Goal: Task Accomplishment & Management: Manage account settings

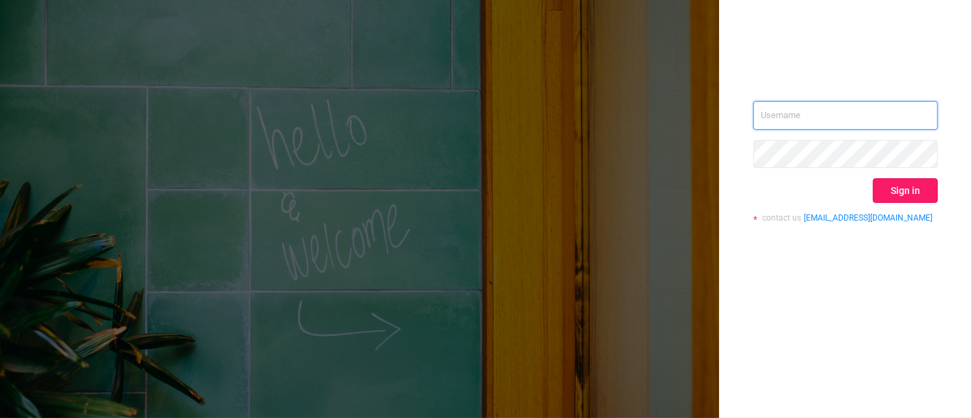
type input "[PERSON_NAME][EMAIL_ADDRESS][DOMAIN_NAME]"
click at [892, 196] on button "Sign in" at bounding box center [905, 190] width 65 height 25
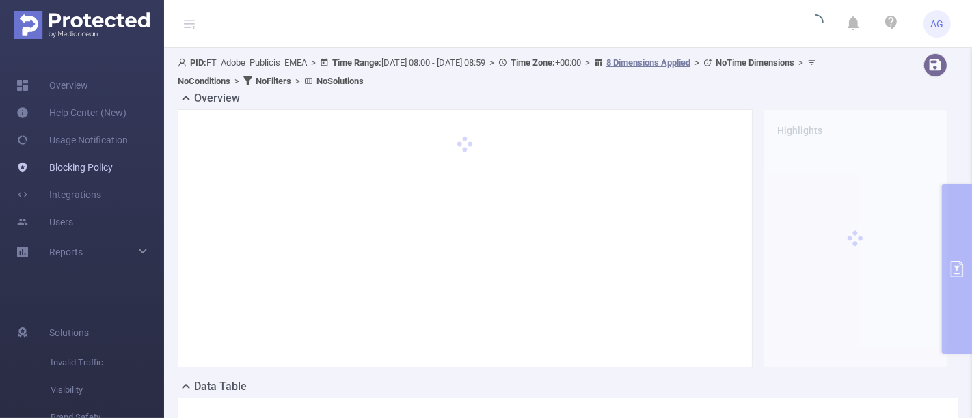
click at [76, 170] on link "Blocking Policy" at bounding box center [64, 167] width 96 height 27
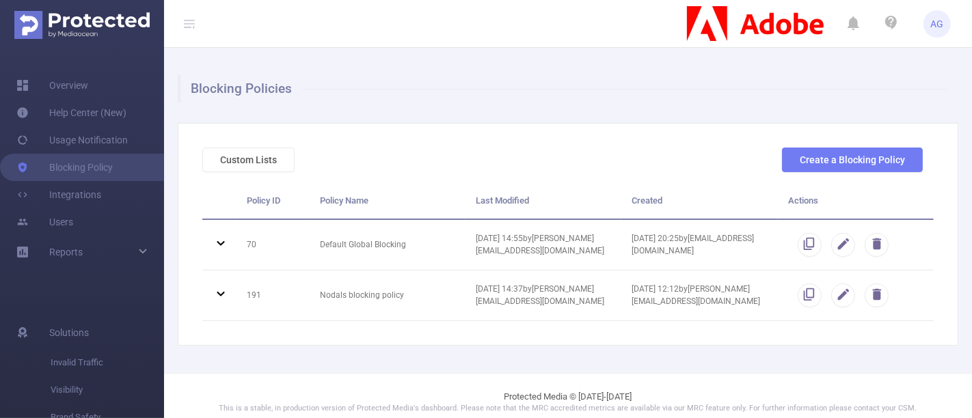
scroll to position [12, 0]
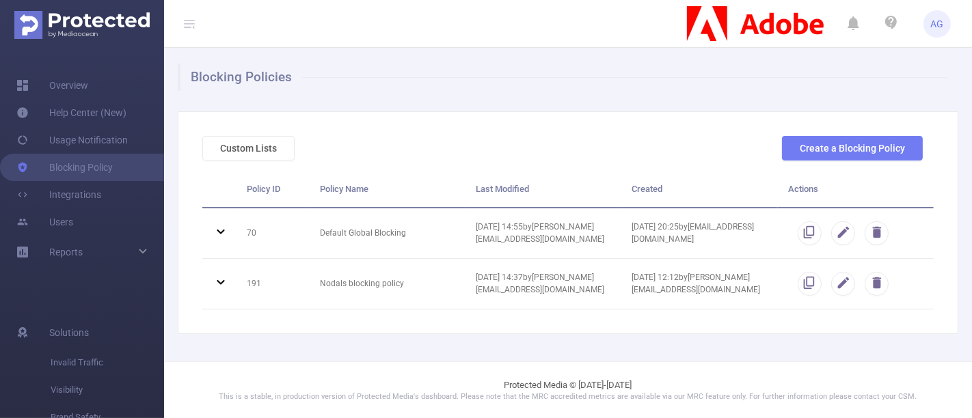
click at [252, 161] on div "Custom Lists Create a Blocking Policy" at bounding box center [562, 154] width 731 height 36
click at [256, 151] on button "Custom Lists" at bounding box center [248, 148] width 92 height 25
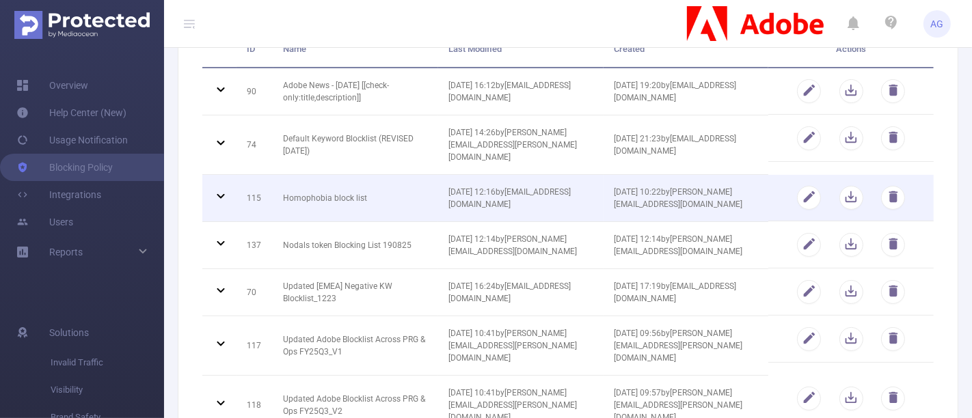
scroll to position [228, 0]
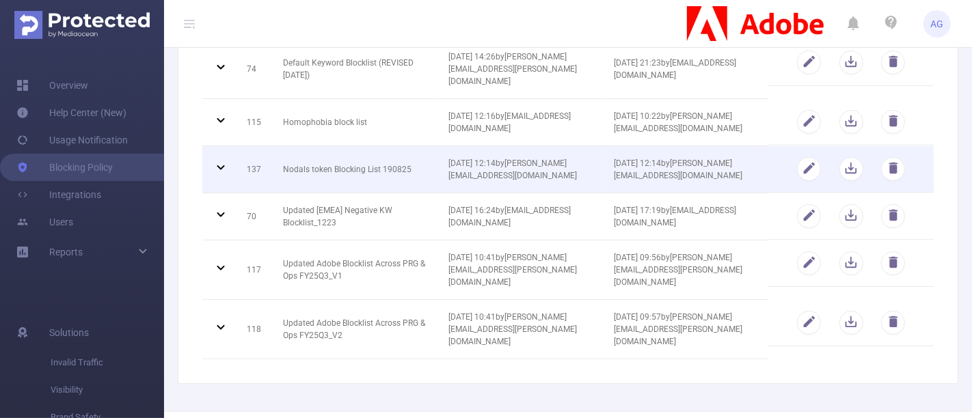
click at [221, 159] on icon at bounding box center [221, 167] width 16 height 16
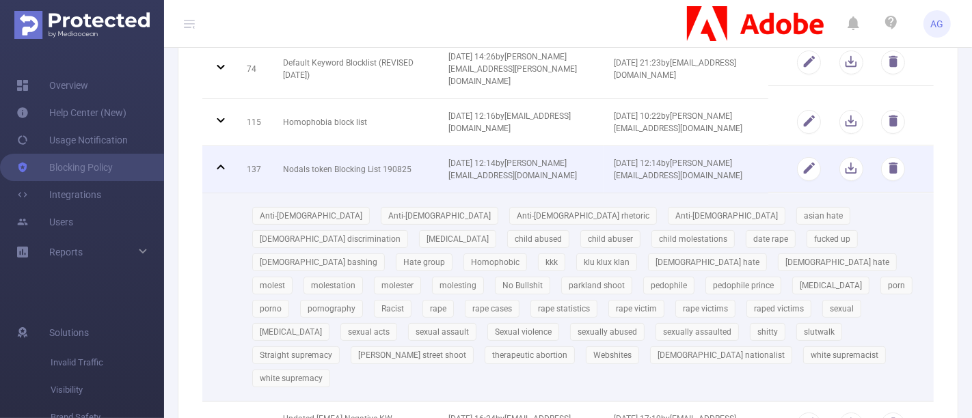
click at [221, 159] on icon at bounding box center [221, 167] width 16 height 16
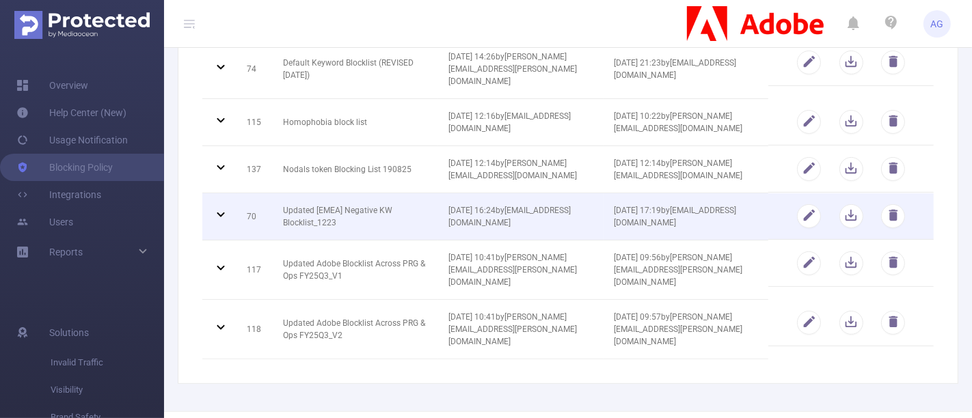
click at [221, 206] on icon at bounding box center [221, 214] width 16 height 16
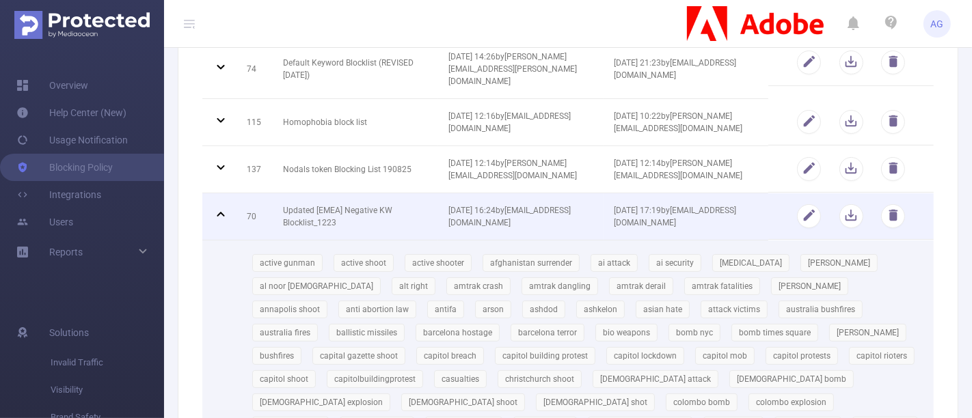
click at [221, 206] on icon at bounding box center [221, 214] width 16 height 16
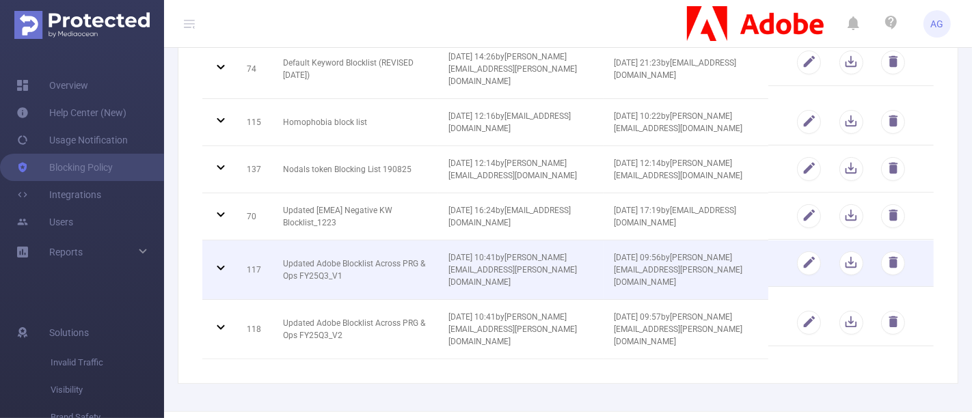
click at [221, 260] on icon at bounding box center [221, 268] width 16 height 16
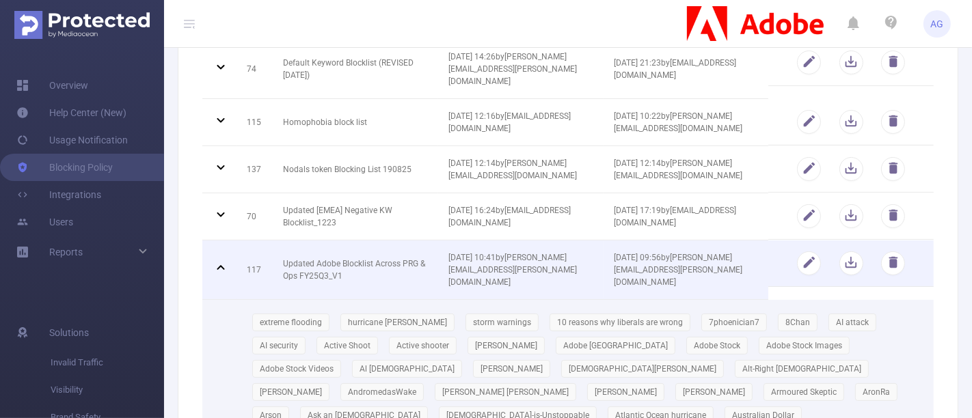
click at [221, 260] on icon at bounding box center [221, 268] width 16 height 16
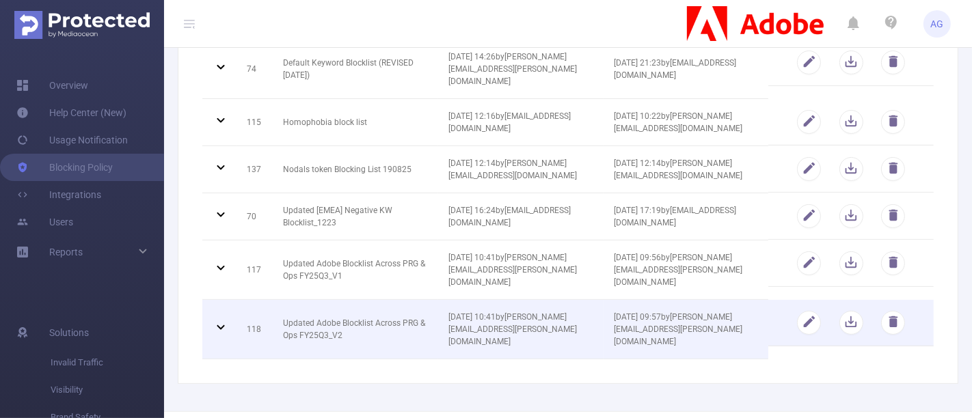
click at [221, 319] on icon at bounding box center [221, 327] width 16 height 16
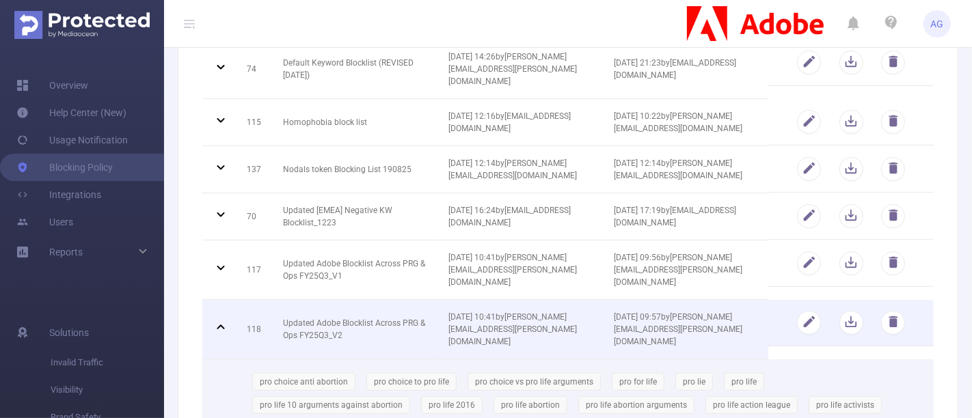
click at [221, 319] on icon at bounding box center [221, 327] width 16 height 16
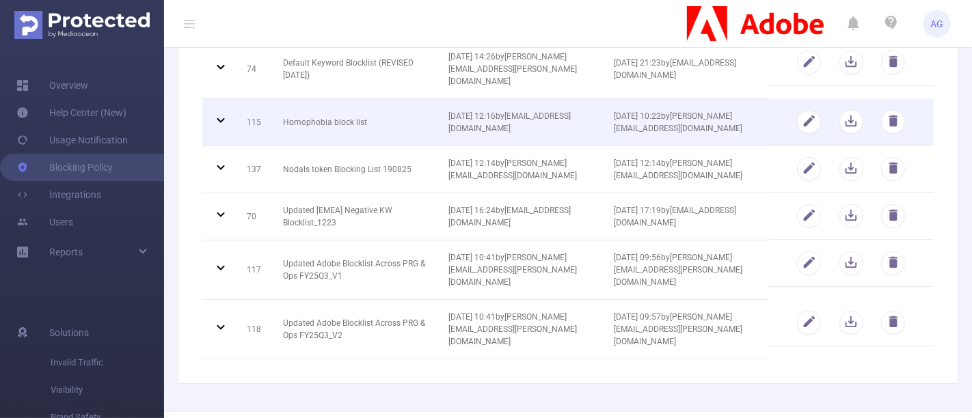
click at [222, 112] on icon at bounding box center [221, 120] width 16 height 16
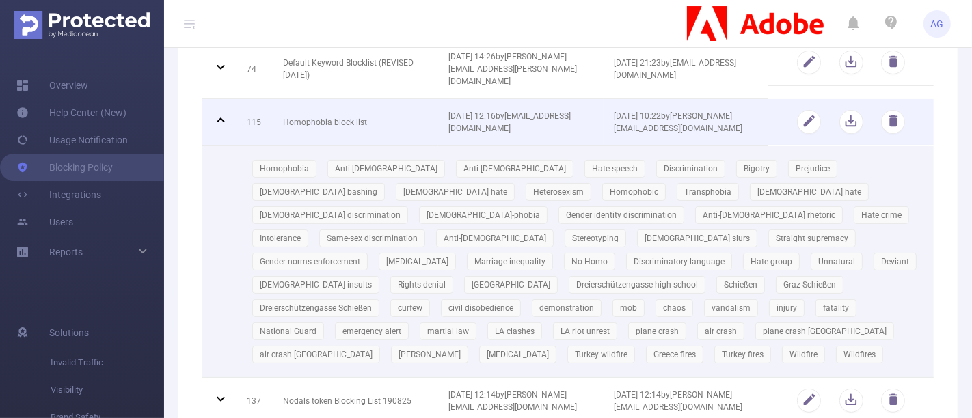
click at [222, 112] on icon at bounding box center [221, 120] width 16 height 16
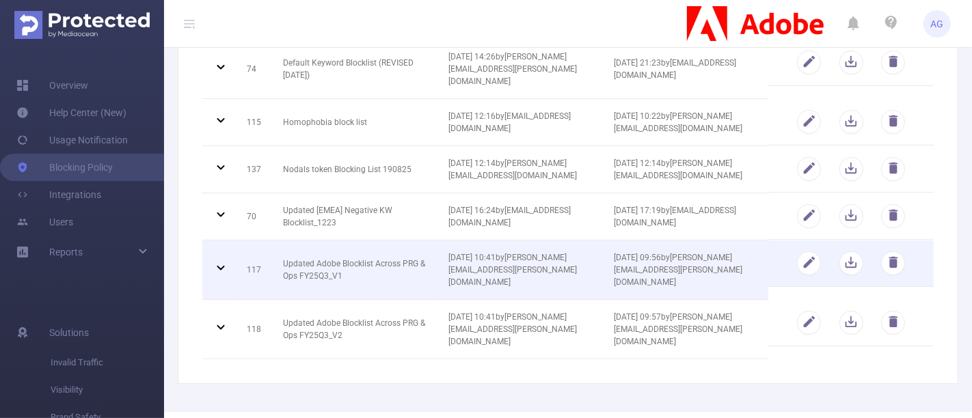
scroll to position [152, 0]
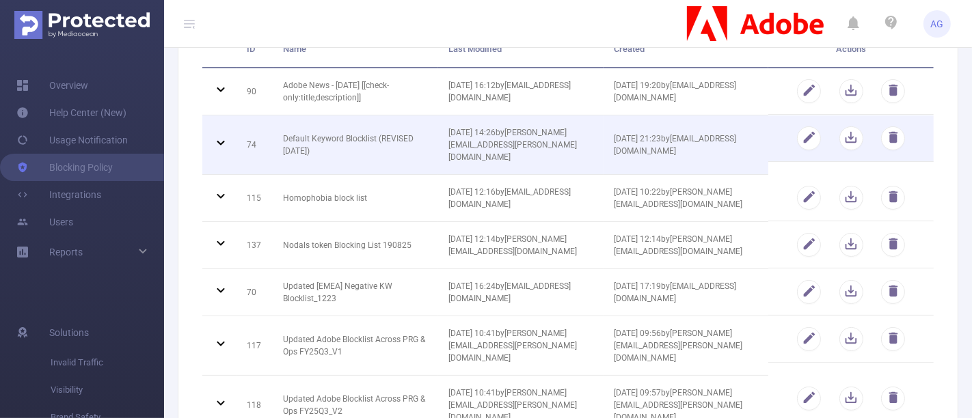
click at [220, 135] on icon at bounding box center [221, 143] width 16 height 16
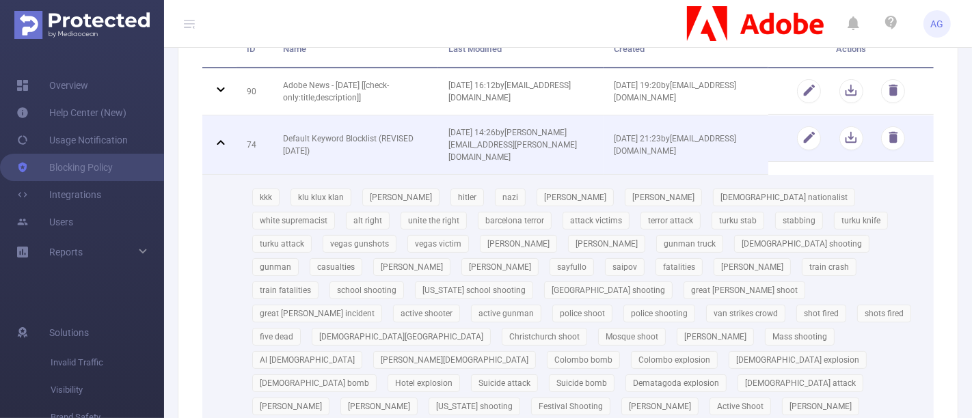
click at [220, 135] on icon at bounding box center [221, 143] width 16 height 16
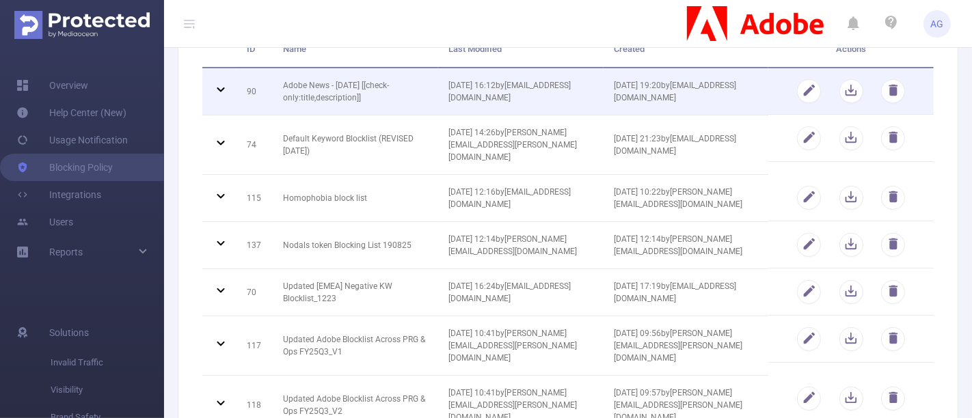
click at [220, 98] on td at bounding box center [219, 91] width 34 height 47
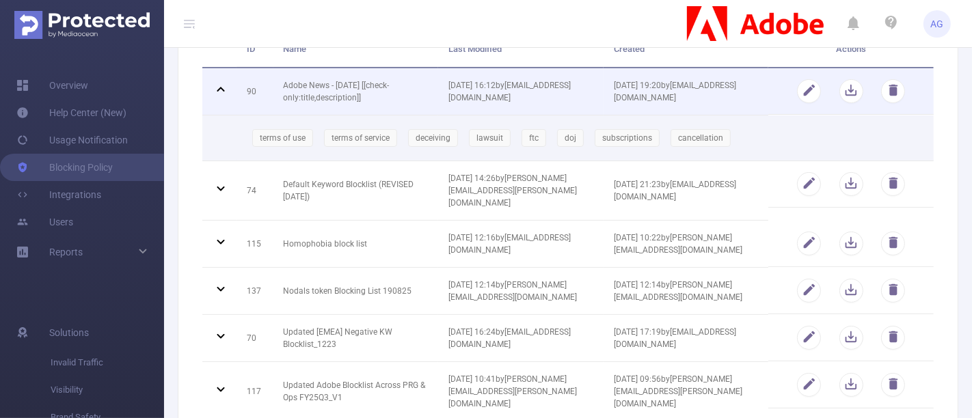
click at [220, 96] on icon at bounding box center [221, 89] width 16 height 16
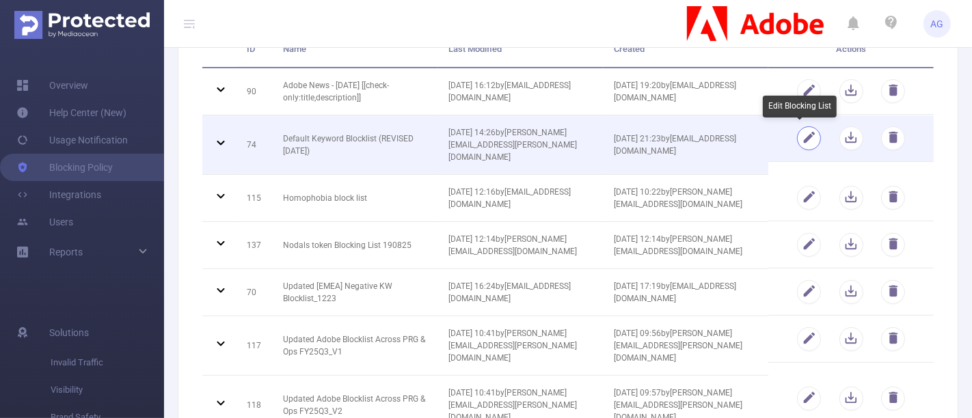
click at [807, 137] on button "button" at bounding box center [809, 138] width 24 height 24
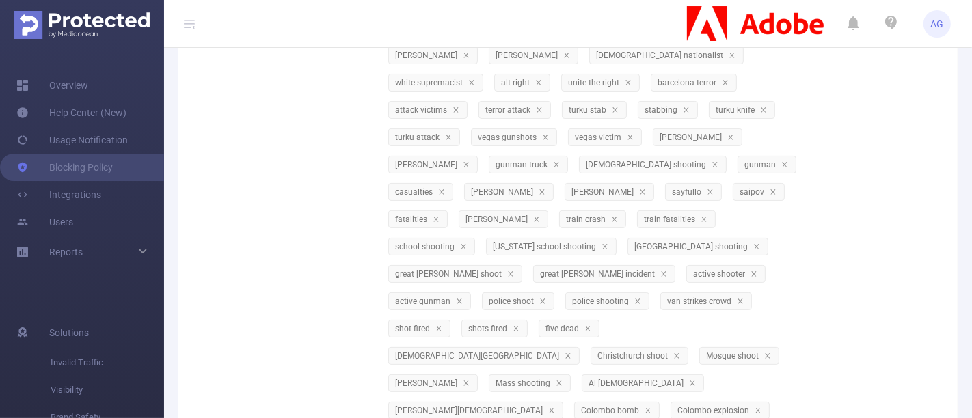
scroll to position [0, 0]
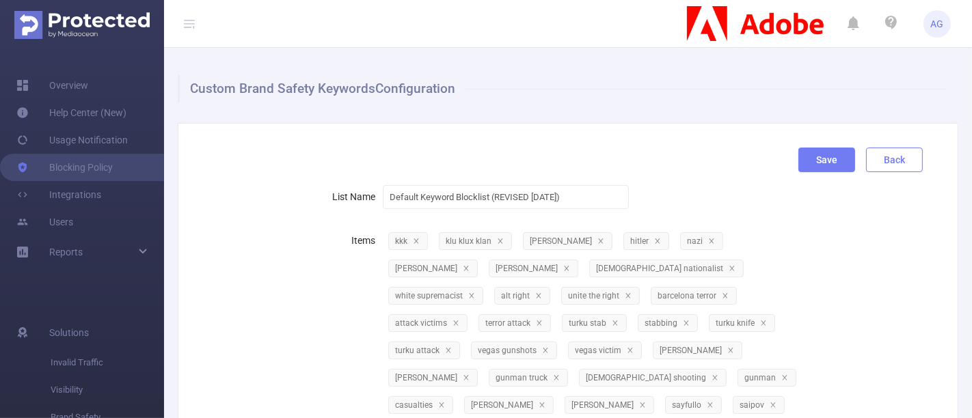
click at [886, 157] on button "Back" at bounding box center [894, 160] width 57 height 25
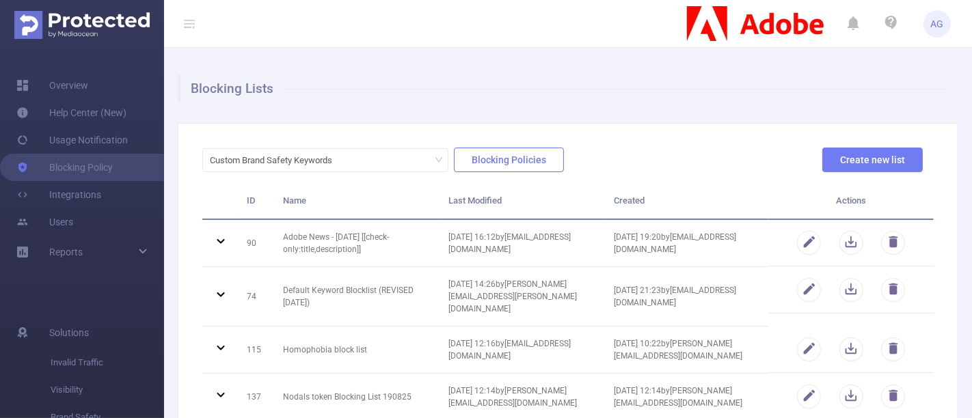
click at [482, 155] on button "Blocking Policies" at bounding box center [509, 160] width 110 height 25
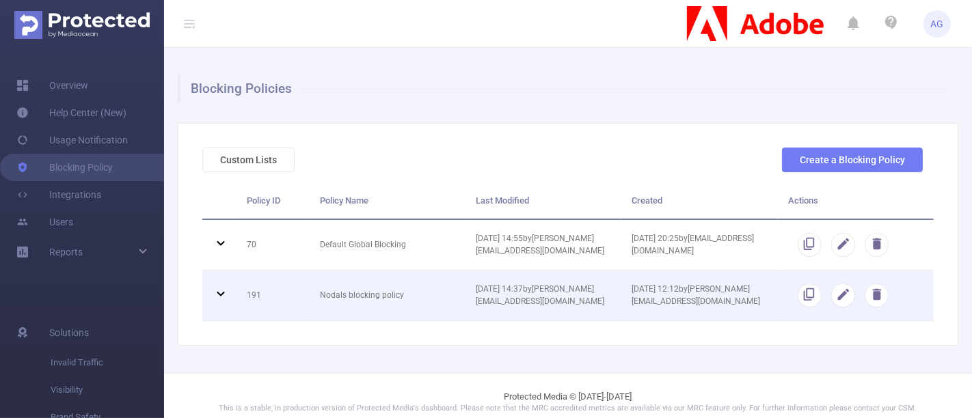
click at [213, 297] on icon at bounding box center [221, 294] width 16 height 16
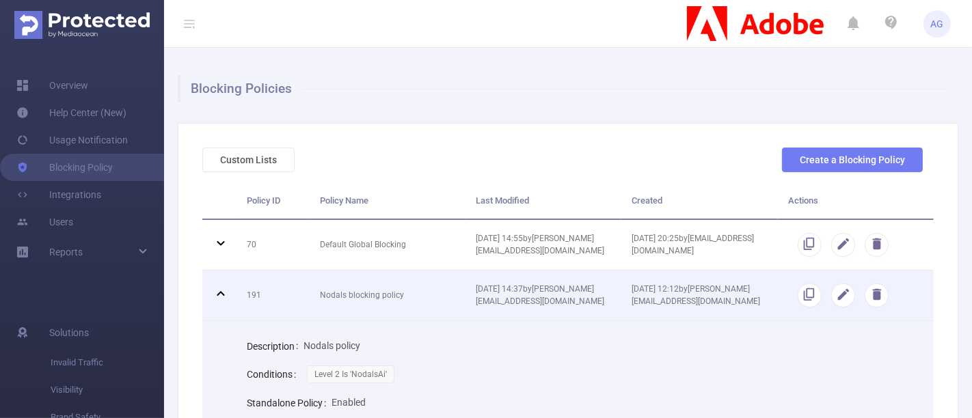
click at [229, 288] on td at bounding box center [219, 296] width 34 height 51
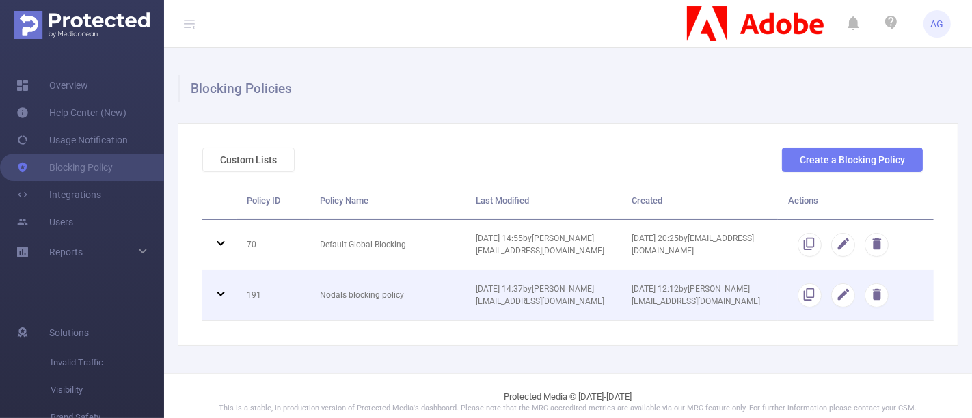
click at [228, 288] on icon at bounding box center [221, 294] width 16 height 16
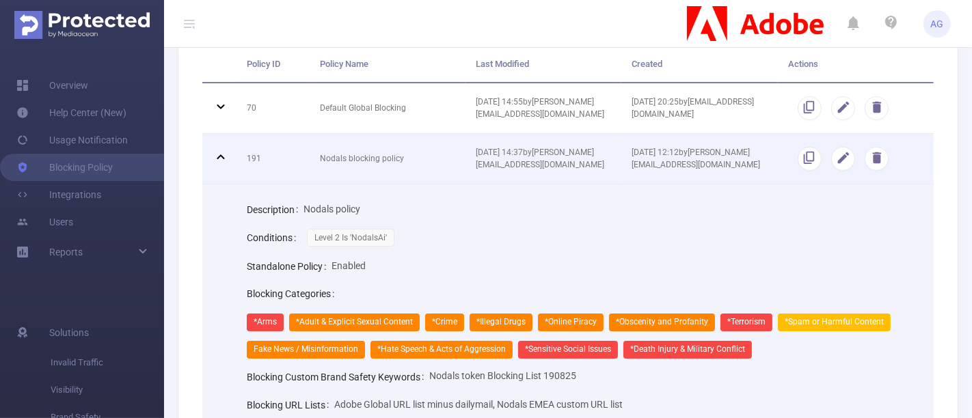
scroll to position [76, 0]
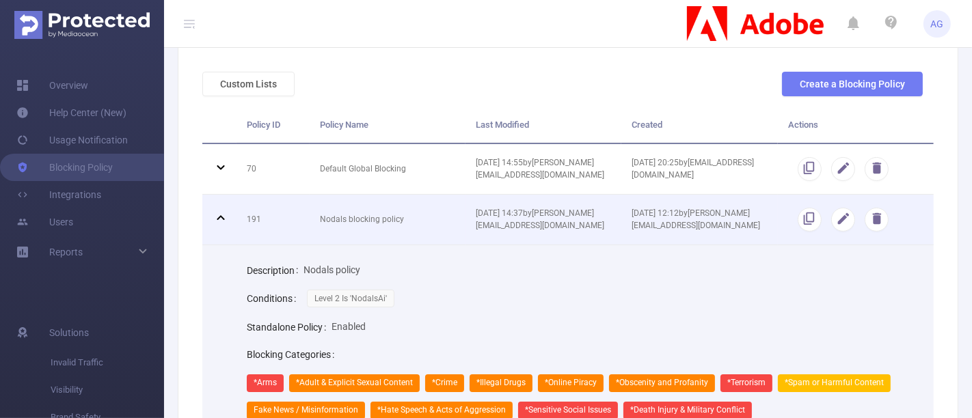
click at [226, 221] on icon at bounding box center [221, 218] width 16 height 16
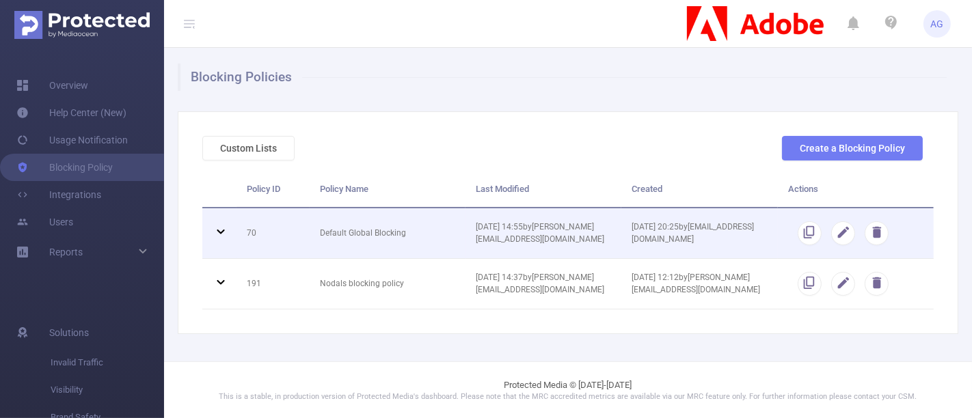
click at [224, 226] on icon at bounding box center [221, 232] width 16 height 16
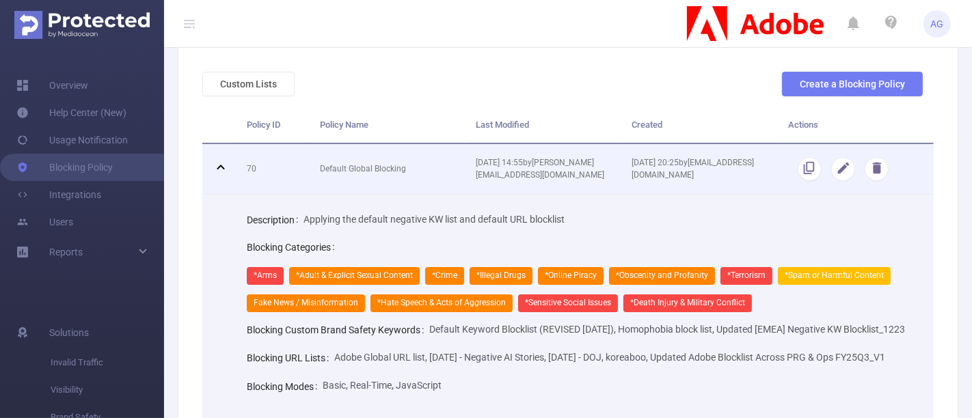
click at [224, 178] on td at bounding box center [219, 169] width 34 height 51
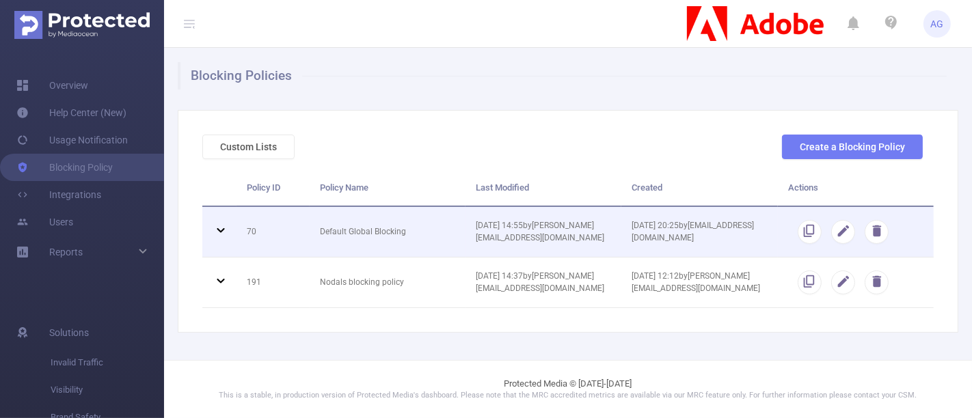
scroll to position [12, 0]
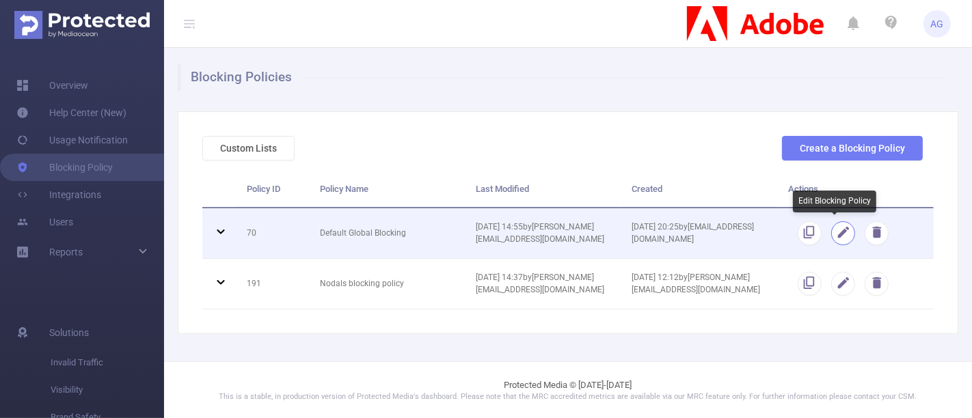
click at [835, 230] on button "button" at bounding box center [843, 233] width 24 height 24
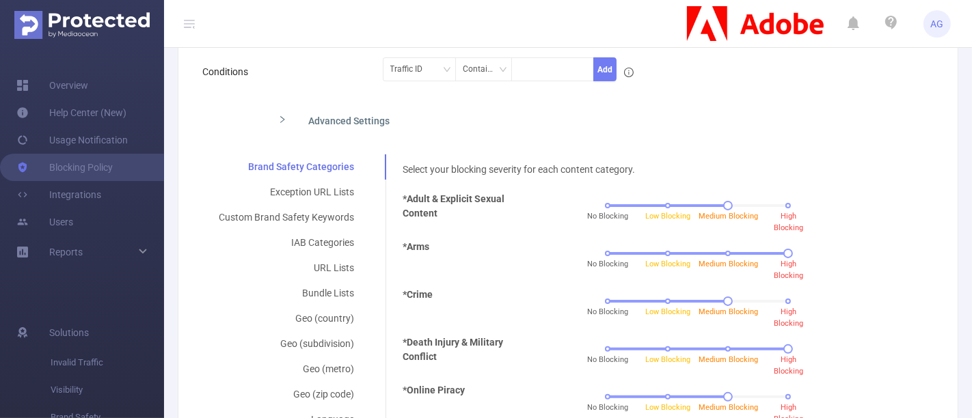
scroll to position [239, 0]
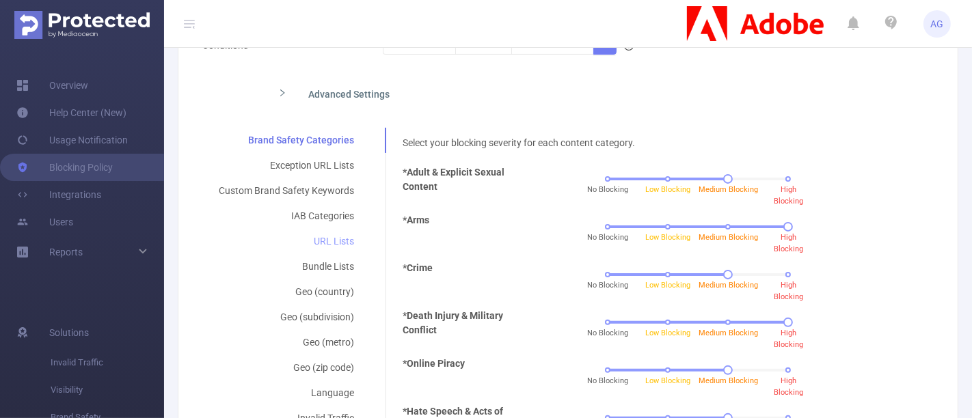
click at [334, 246] on div "URL Lists" at bounding box center [286, 241] width 168 height 25
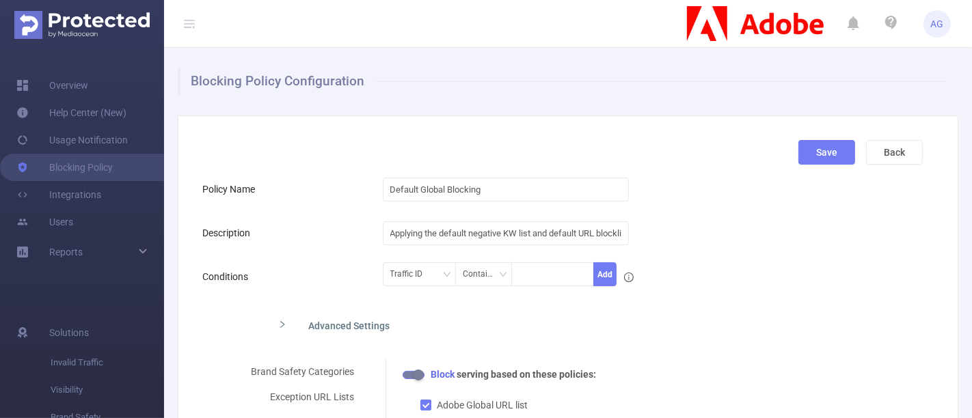
scroll to position [0, 0]
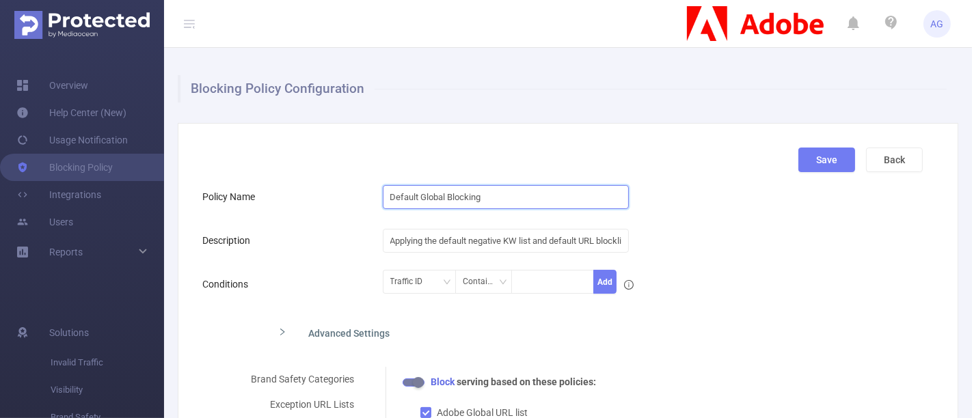
click at [515, 196] on input "Default Global Blocking" at bounding box center [506, 197] width 246 height 24
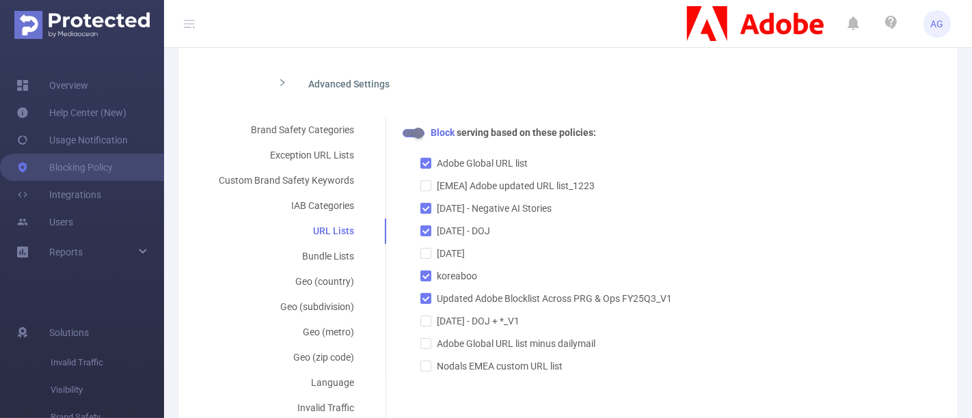
scroll to position [303, 0]
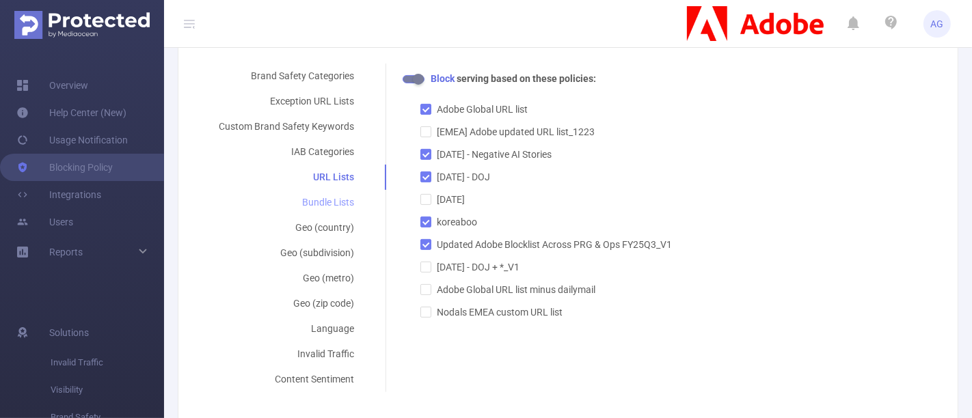
click at [318, 204] on div "Bundle Lists" at bounding box center [286, 202] width 168 height 25
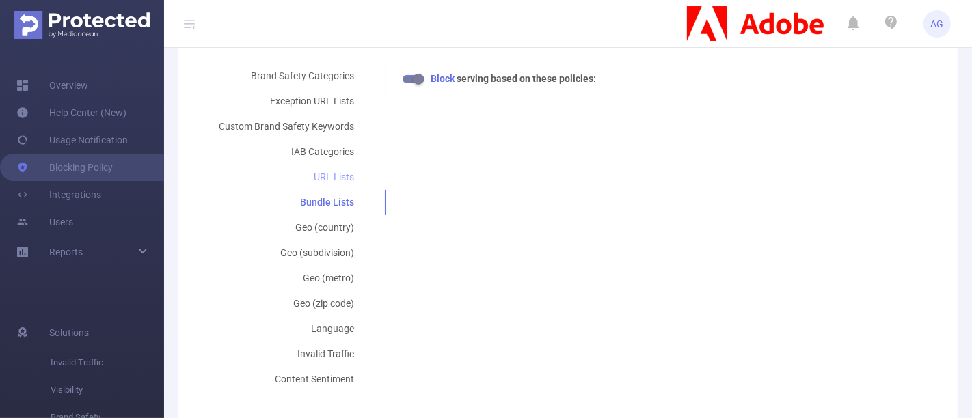
click at [339, 175] on div "URL Lists" at bounding box center [286, 177] width 168 height 25
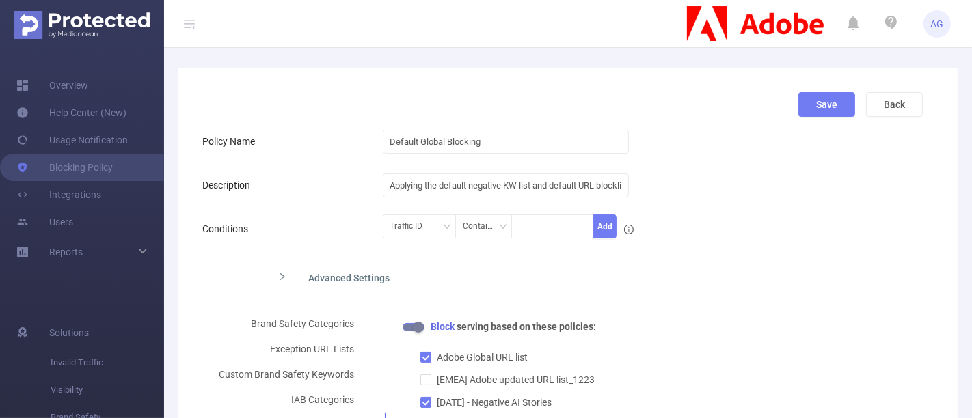
scroll to position [0, 0]
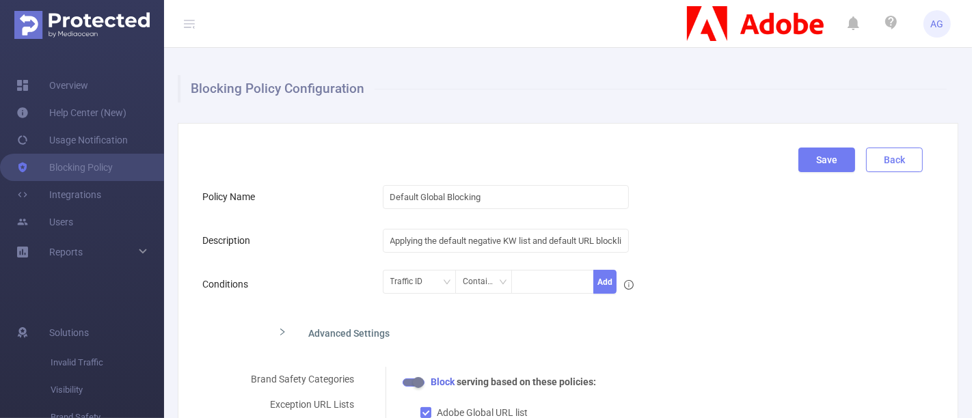
click at [875, 160] on button "Back" at bounding box center [894, 160] width 57 height 25
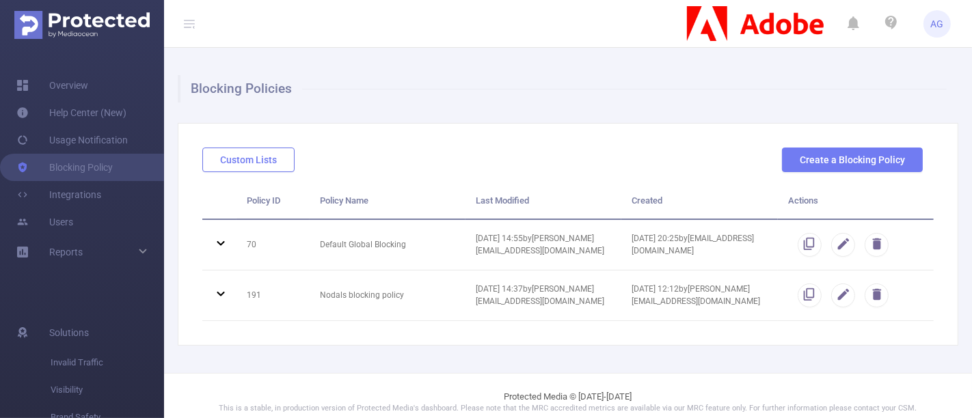
click at [256, 152] on button "Custom Lists" at bounding box center [248, 160] width 92 height 25
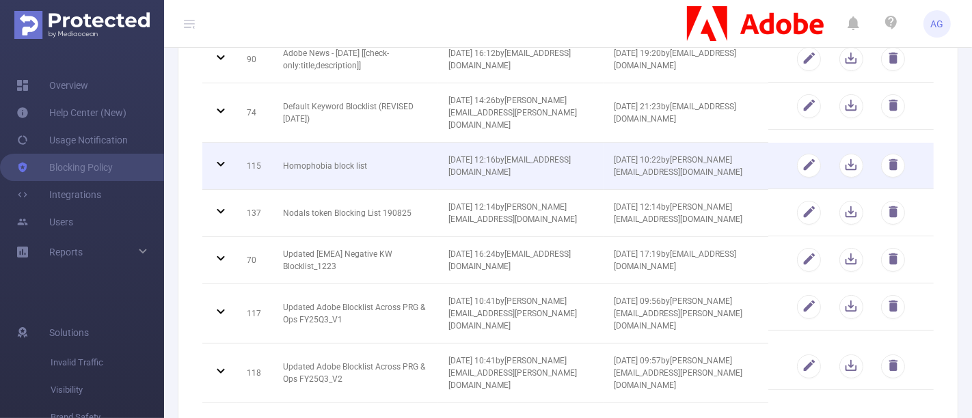
scroll to position [228, 0]
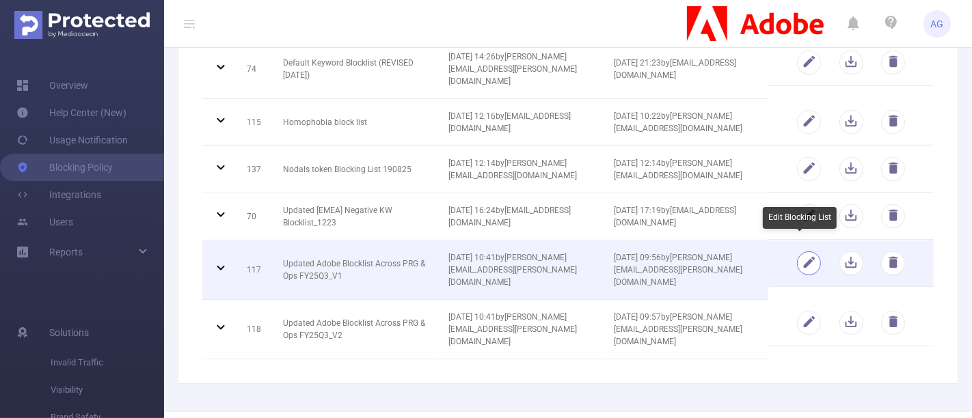
click at [797, 253] on button "button" at bounding box center [809, 264] width 24 height 24
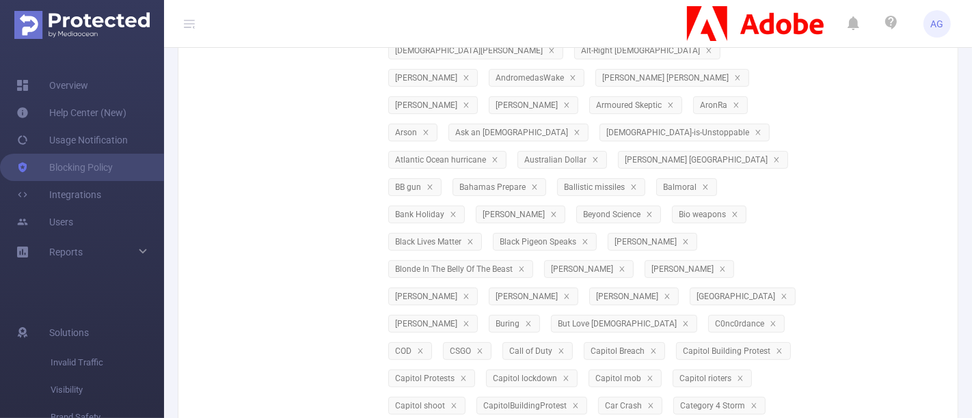
scroll to position [0, 0]
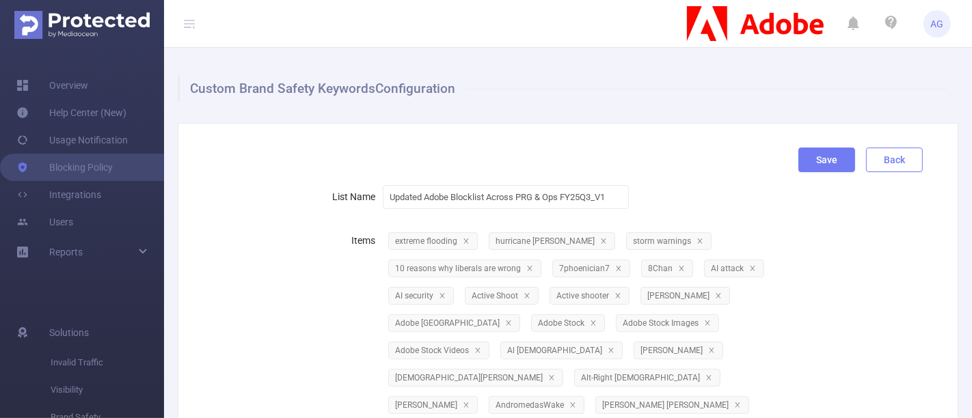
click at [895, 164] on button "Back" at bounding box center [894, 160] width 57 height 25
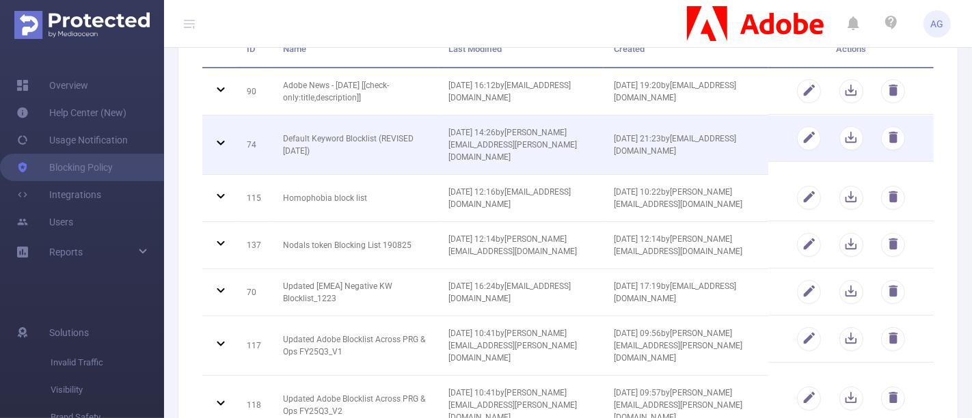
scroll to position [228, 0]
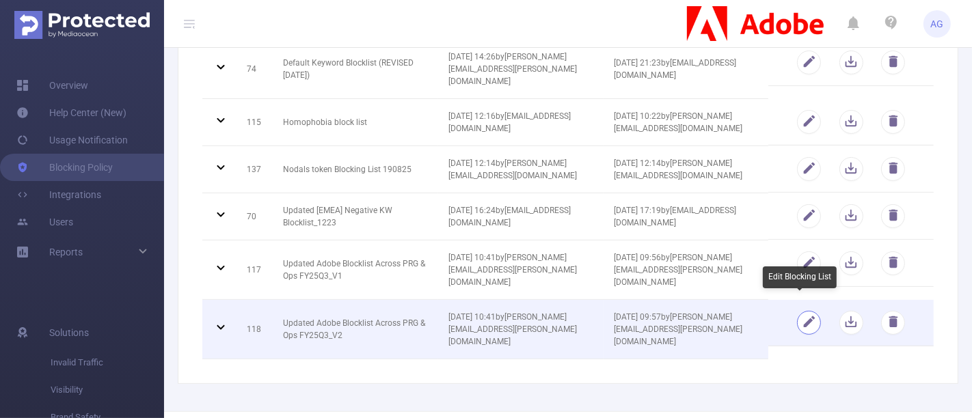
click at [797, 314] on button "button" at bounding box center [809, 323] width 24 height 24
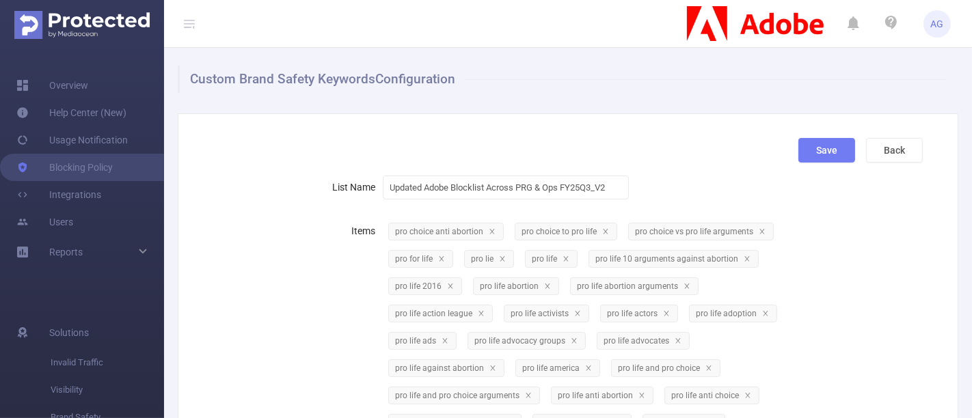
scroll to position [0, 0]
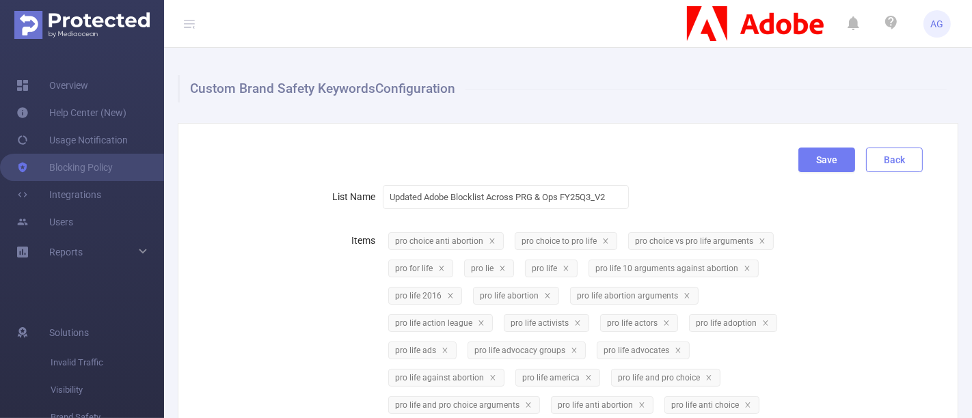
click at [878, 165] on button "Back" at bounding box center [894, 160] width 57 height 25
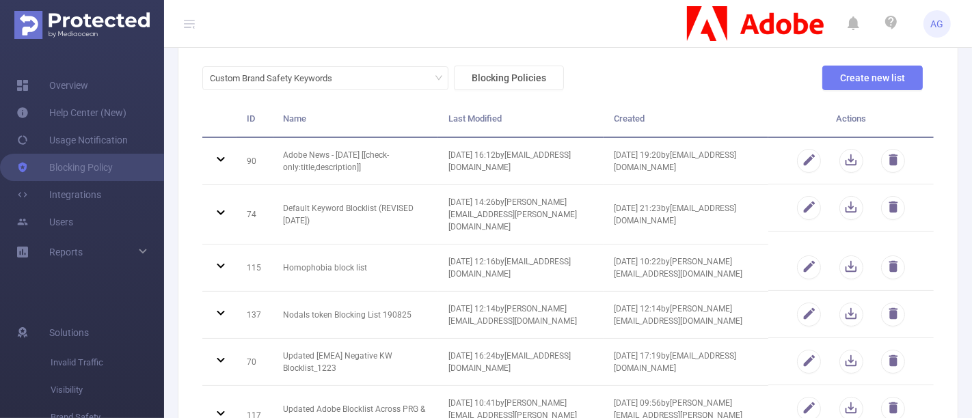
scroll to position [76, 0]
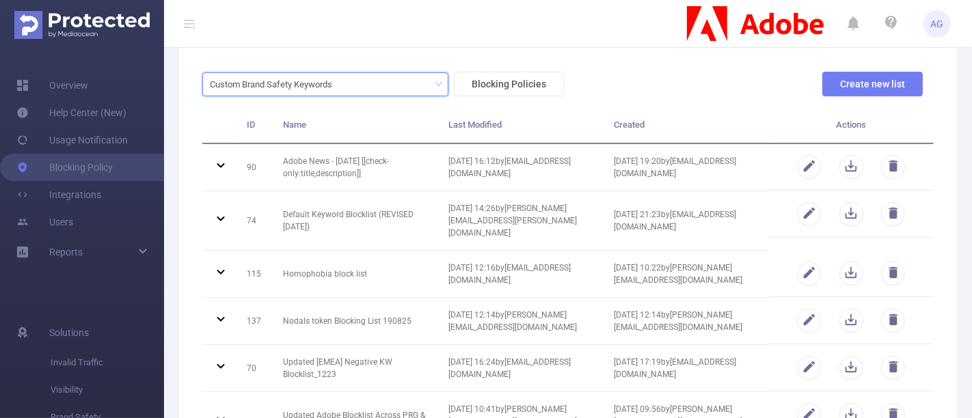
click at [380, 94] on div "Custom Brand Safety Keywords" at bounding box center [325, 84] width 231 height 23
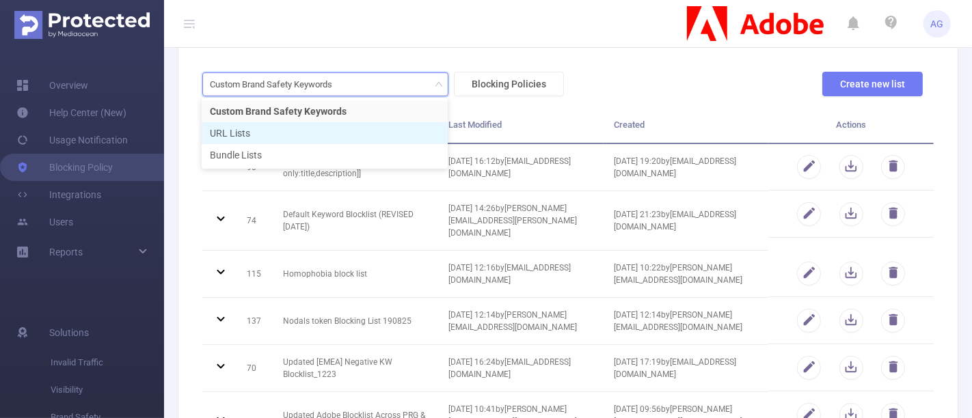
click at [301, 130] on li "URL Lists" at bounding box center [325, 133] width 246 height 22
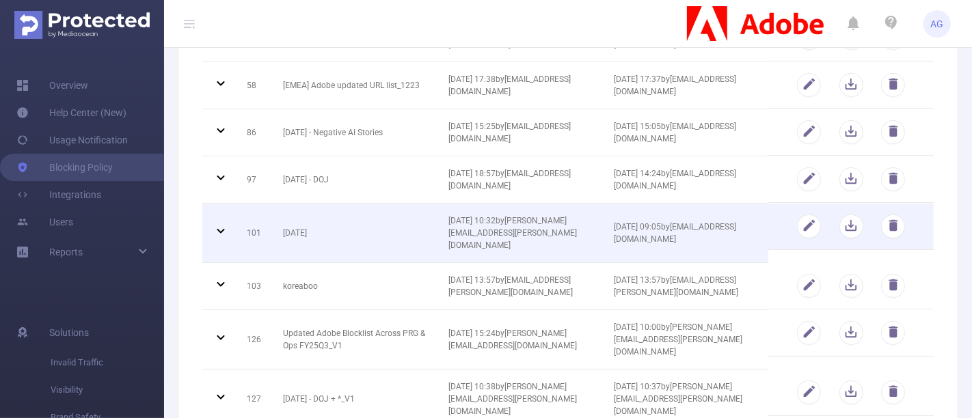
scroll to position [228, 0]
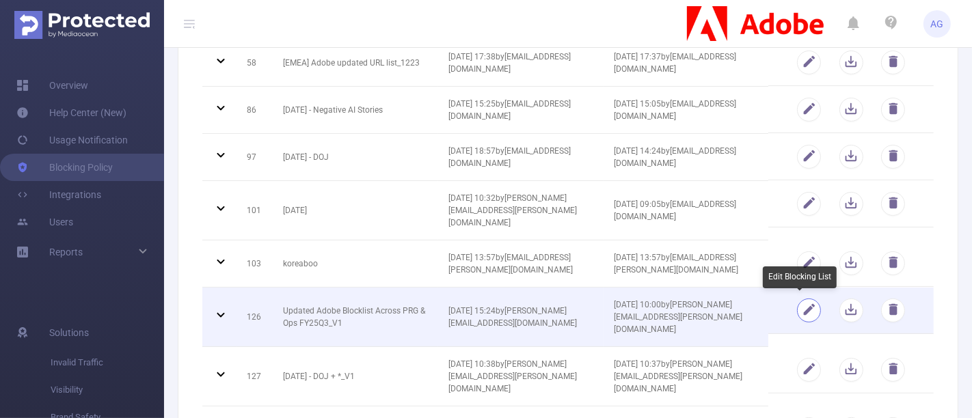
click at [798, 312] on button "button" at bounding box center [809, 311] width 24 height 24
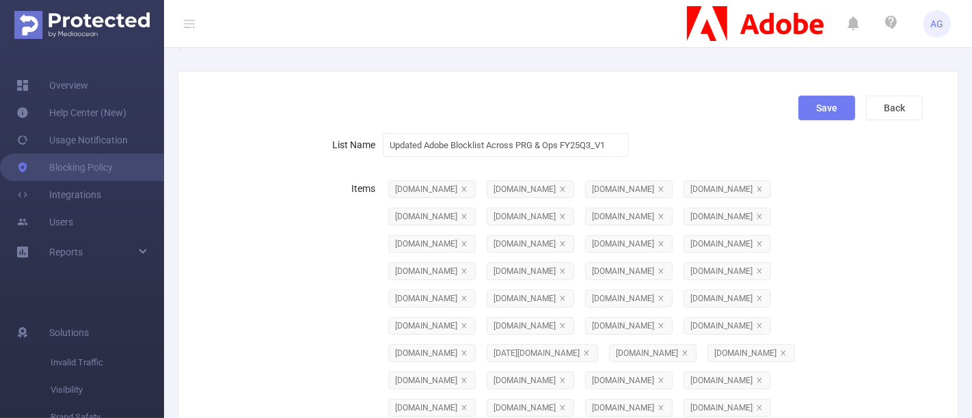
scroll to position [0, 0]
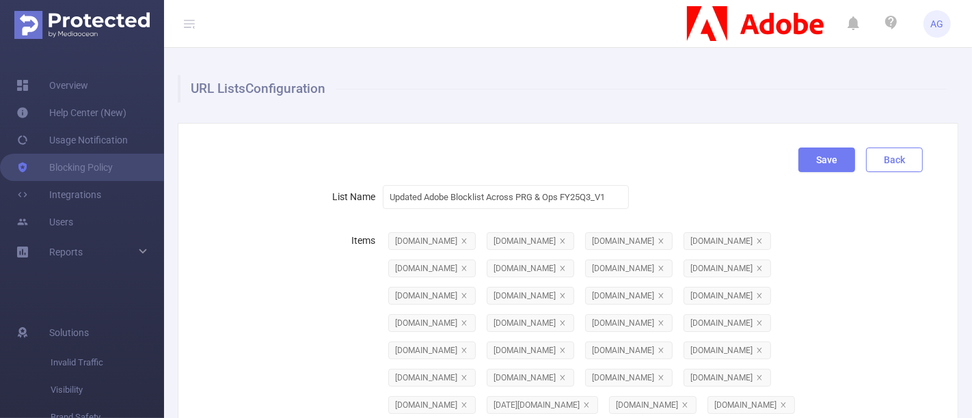
click at [889, 154] on button "Back" at bounding box center [894, 160] width 57 height 25
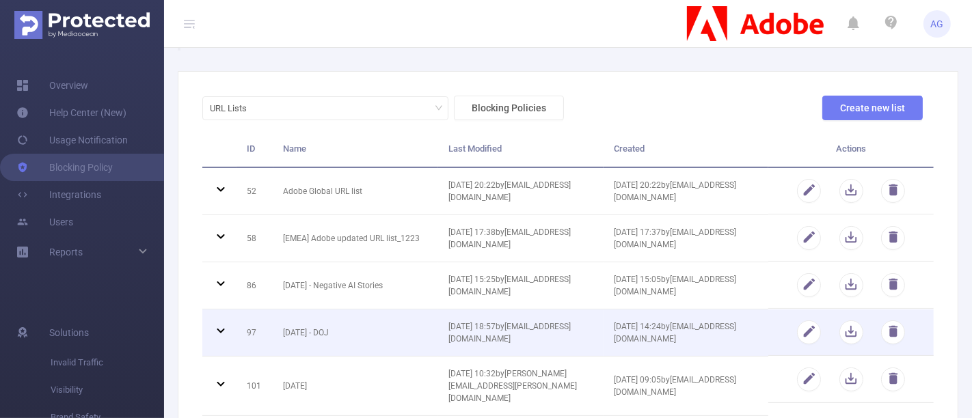
scroll to position [76, 0]
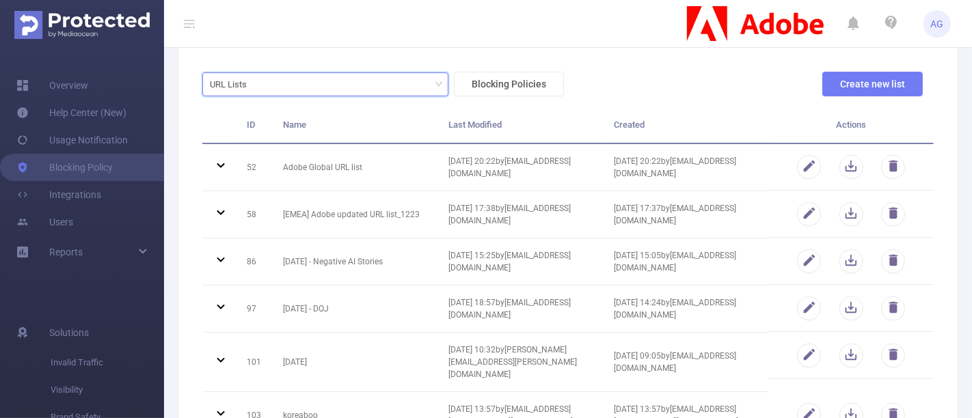
click at [398, 85] on div "URL Lists" at bounding box center [325, 84] width 231 height 23
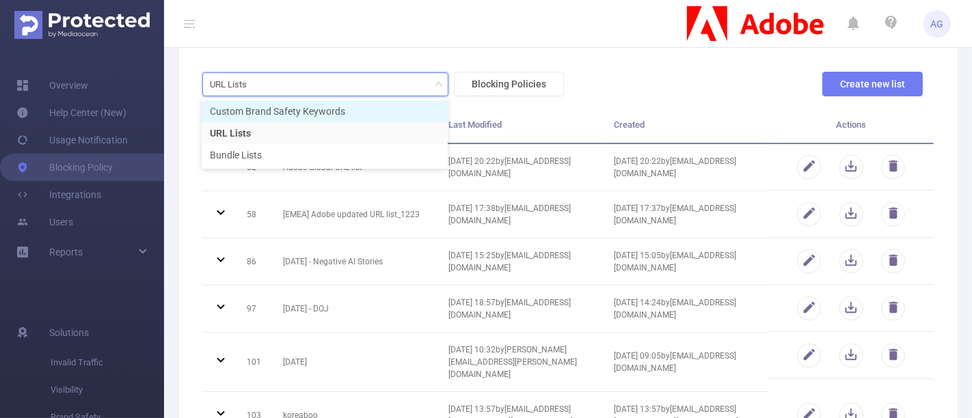
click at [303, 110] on li "Custom Brand Safety Keywords" at bounding box center [325, 111] width 246 height 22
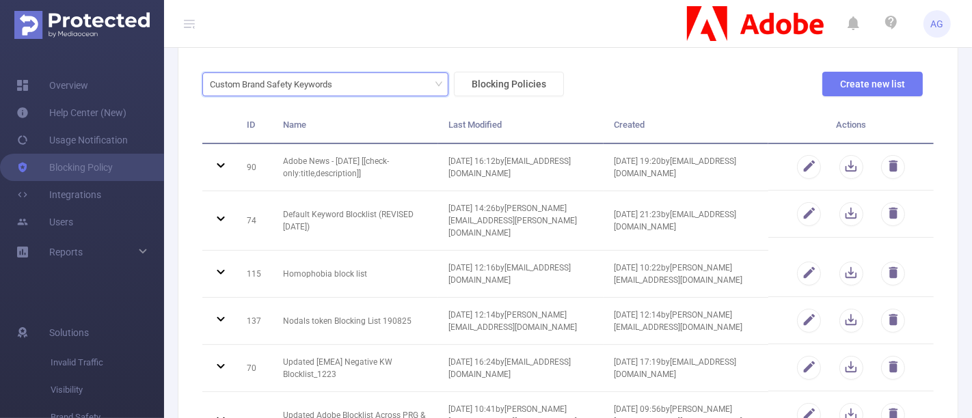
click at [429, 75] on div "Custom Brand Safety Keywords" at bounding box center [325, 84] width 231 height 23
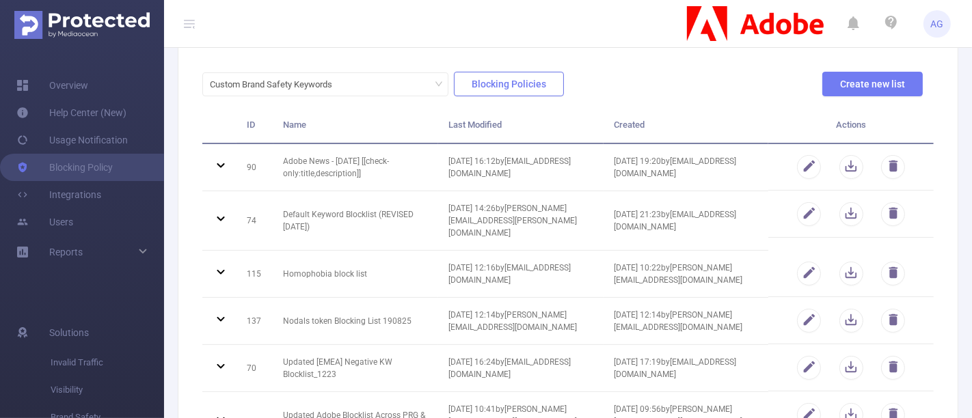
click at [508, 79] on button "Blocking Policies" at bounding box center [509, 84] width 110 height 25
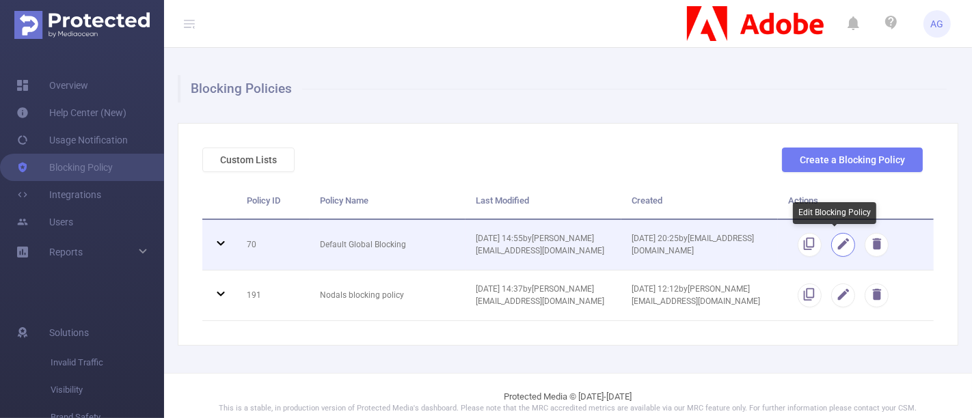
click at [837, 242] on button "button" at bounding box center [843, 245] width 24 height 24
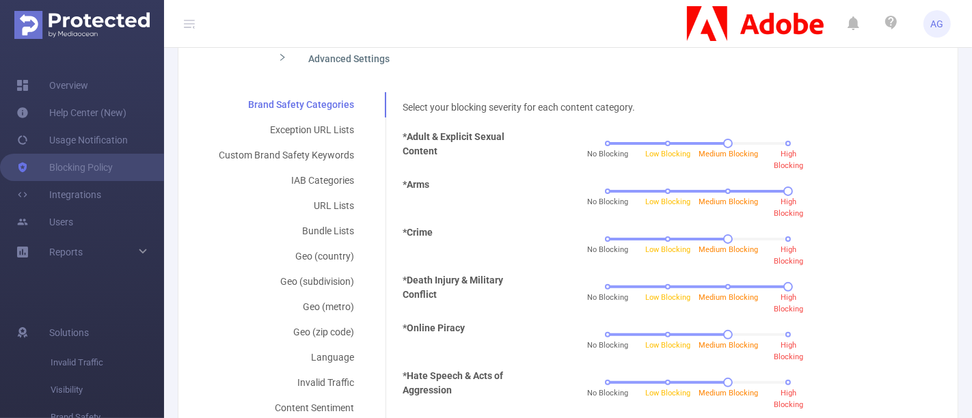
scroll to position [303, 0]
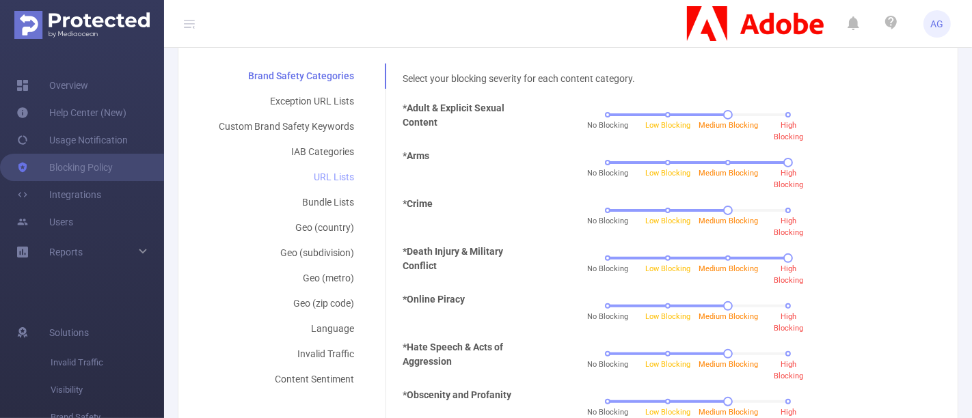
click at [334, 173] on div "URL Lists" at bounding box center [286, 177] width 168 height 25
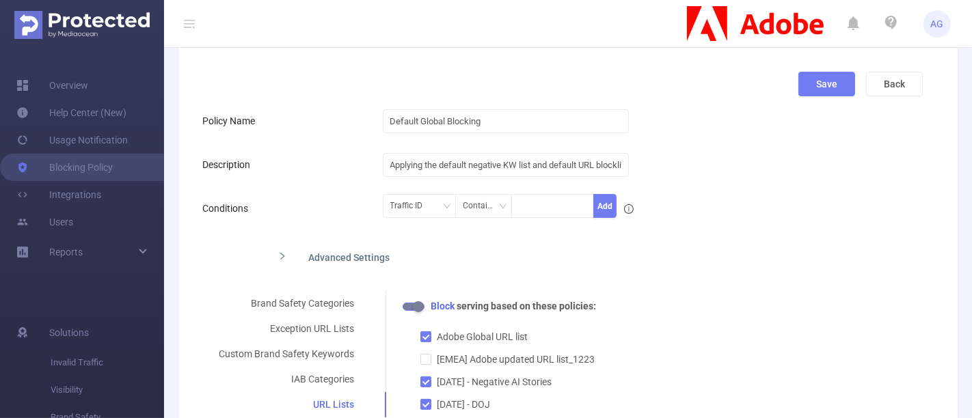
scroll to position [0, 0]
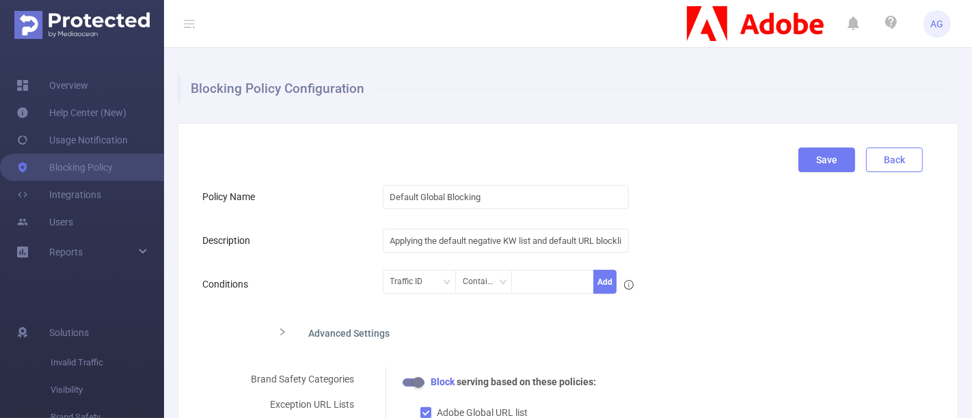
click at [890, 166] on button "Back" at bounding box center [894, 160] width 57 height 25
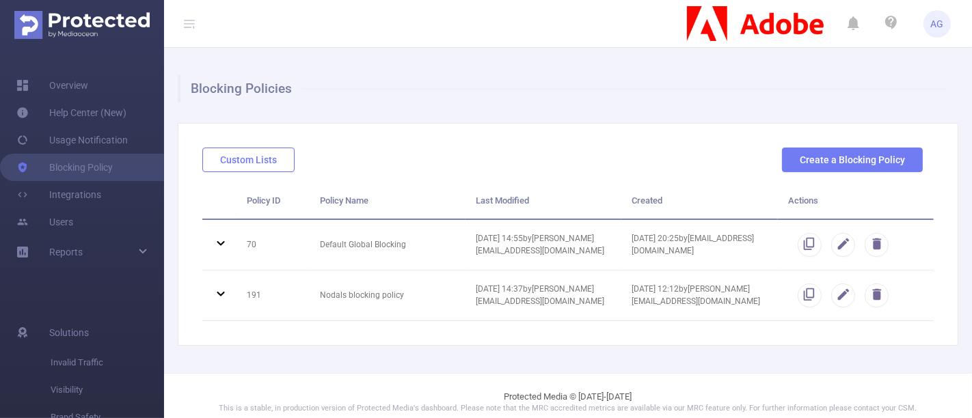
click at [246, 152] on button "Custom Lists" at bounding box center [248, 160] width 92 height 25
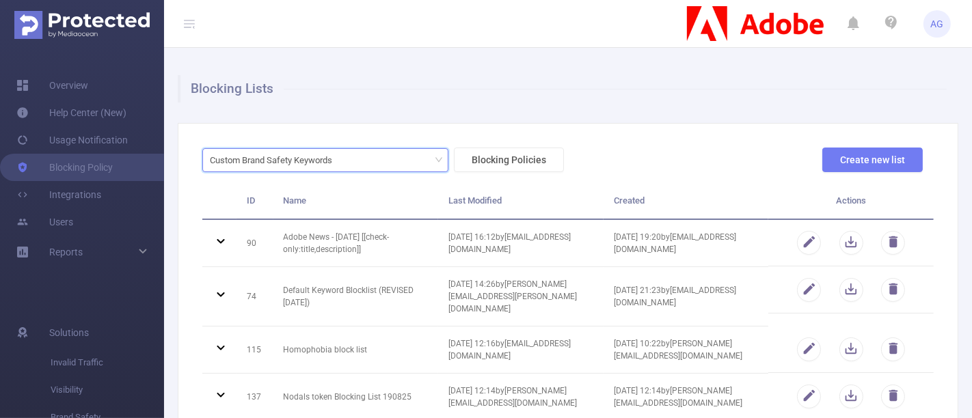
click at [324, 158] on div "Custom Brand Safety Keywords" at bounding box center [276, 160] width 132 height 23
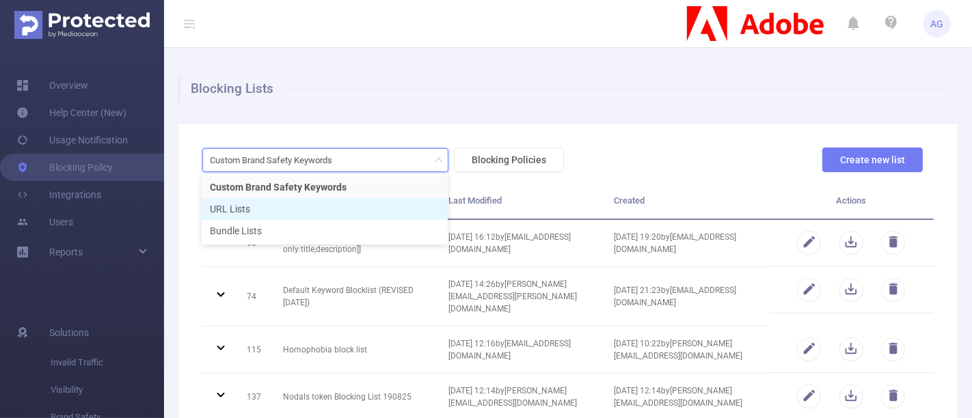
click at [294, 209] on li "URL Lists" at bounding box center [325, 209] width 246 height 22
